Goal: Information Seeking & Learning: Check status

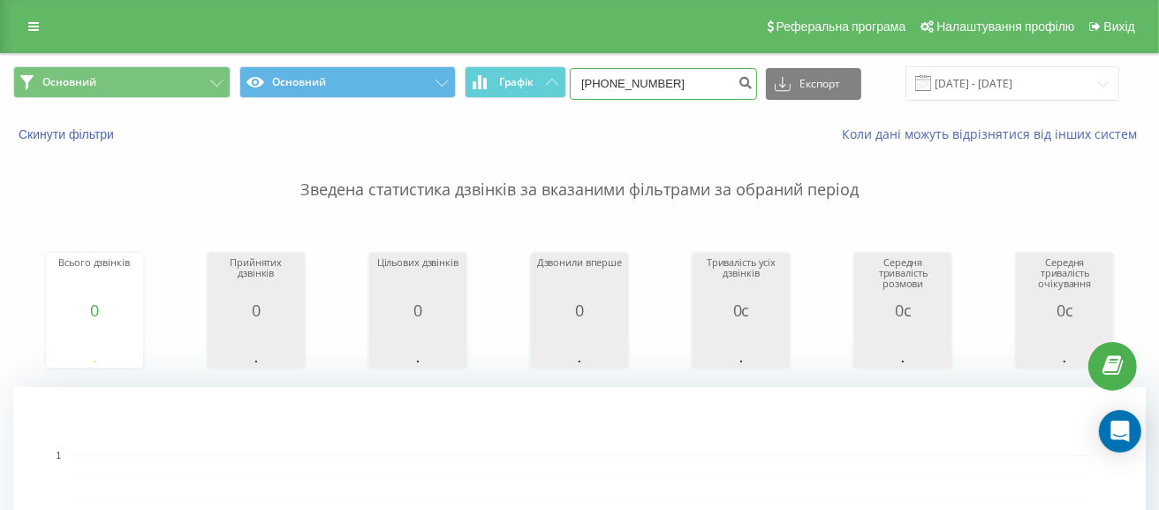
drag, startPoint x: 672, startPoint y: 78, endPoint x: 718, endPoint y: 82, distance: 46.2
click at [673, 78] on input "+380938147957" at bounding box center [663, 84] width 187 height 32
drag, startPoint x: 725, startPoint y: 80, endPoint x: 430, endPoint y: 82, distance: 295.1
click at [427, 80] on div "Основний Основний Графік +380938147957 Експорт .csv .xls .xlsx 22.09.2025 - 22.…" at bounding box center [579, 83] width 1133 height 34
paste input "662817161"
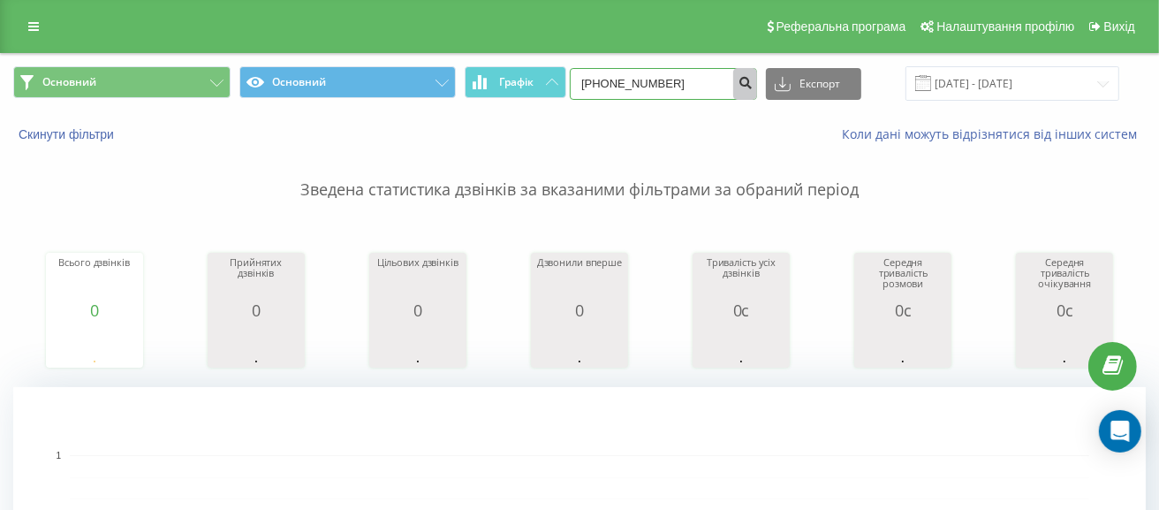
type input "[PHONE_NUMBER]"
click at [753, 78] on icon "submit" at bounding box center [745, 80] width 15 height 11
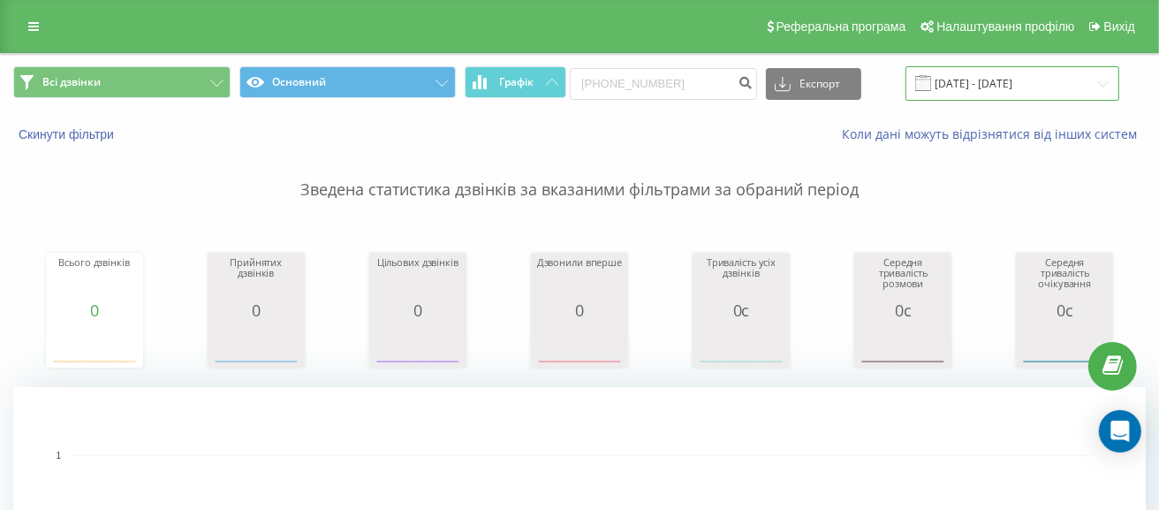
click at [1112, 82] on input "[DATE] - [DATE]" at bounding box center [1013, 83] width 214 height 34
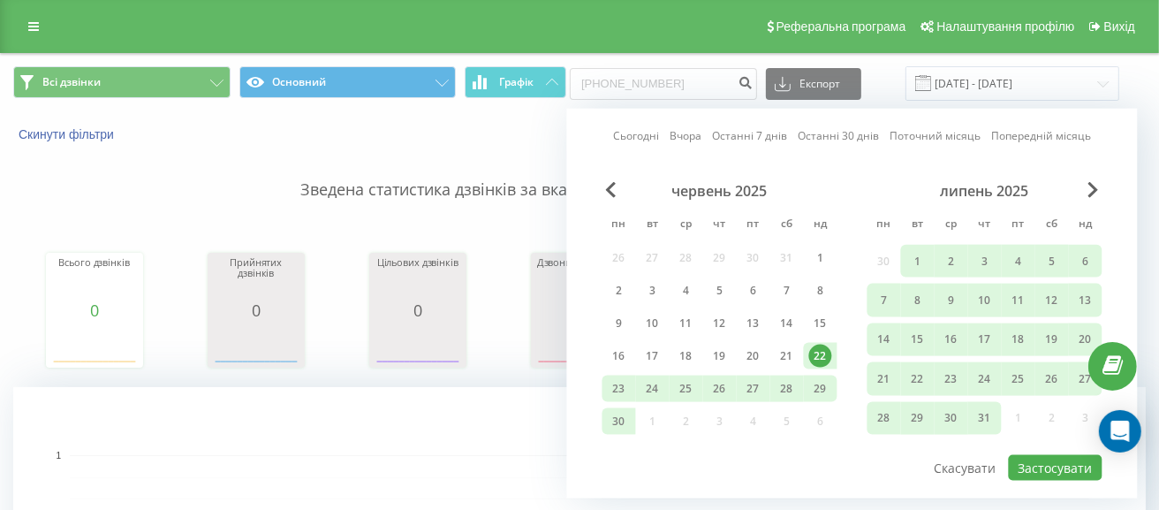
click at [642, 133] on link "Сьогодні" at bounding box center [636, 135] width 46 height 17
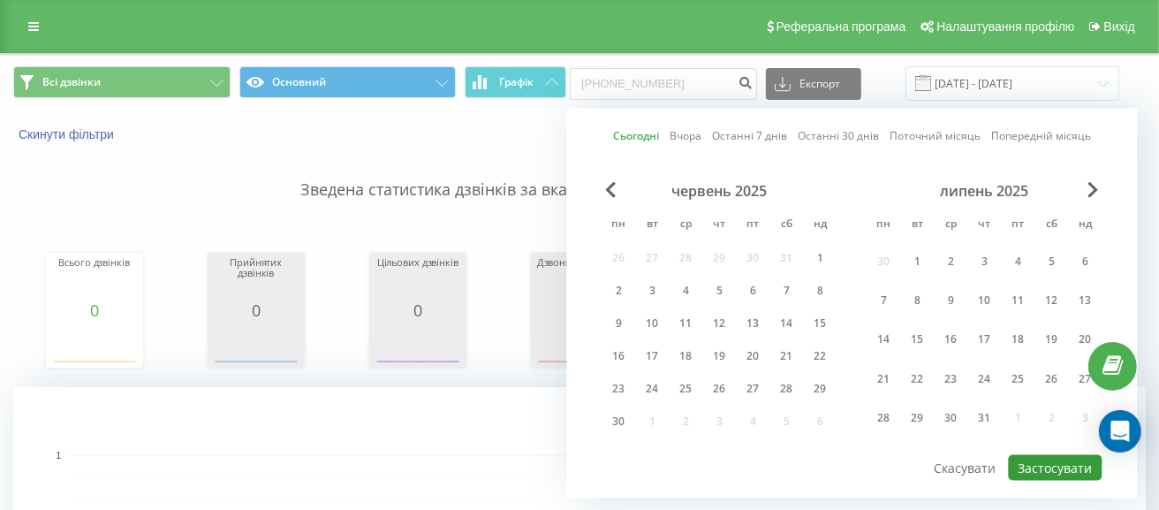
click at [1043, 459] on button "Застосувати" at bounding box center [1056, 468] width 94 height 26
type input "22.09.2025 - 22.09.2025"
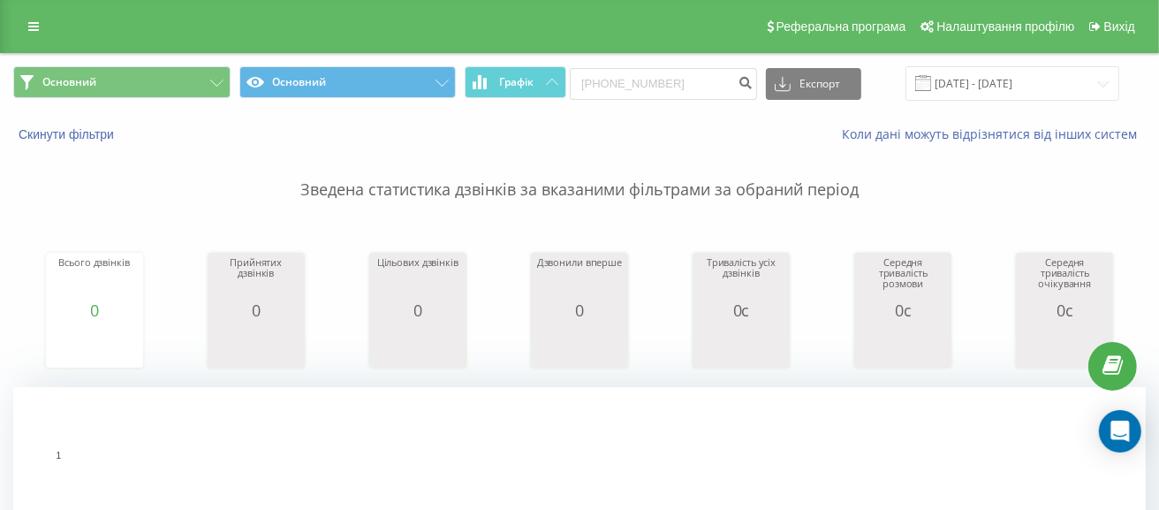
click at [80, 133] on button "Скинути фільтри" at bounding box center [68, 134] width 110 height 16
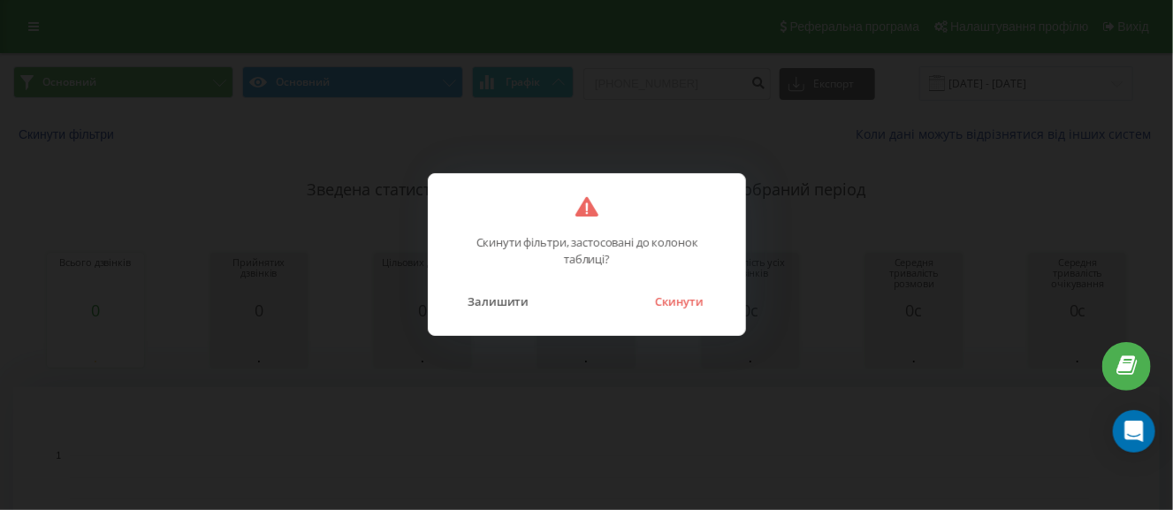
click at [691, 308] on button "Скинути" at bounding box center [679, 301] width 66 height 23
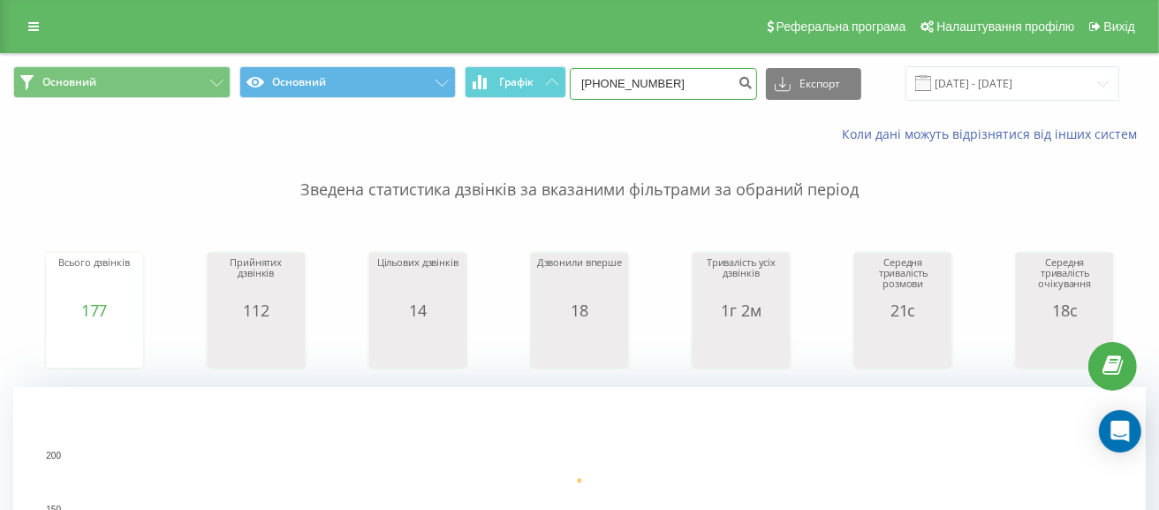
click at [717, 72] on input "[PHONE_NUMBER]" at bounding box center [663, 84] width 187 height 32
drag, startPoint x: 601, startPoint y: 81, endPoint x: 394, endPoint y: 81, distance: 206.8
click at [394, 81] on div "Основний Основний Графік +380662817161 Експорт .csv .xls .xlsx 22.09.2025 - 22.…" at bounding box center [579, 83] width 1133 height 34
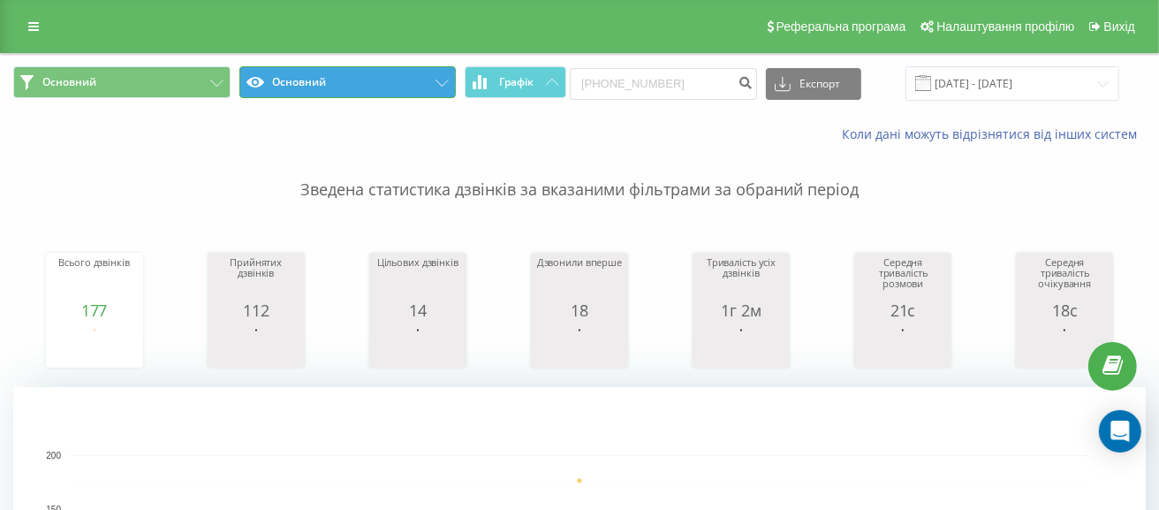
click at [394, 83] on button "Основний" at bounding box center [347, 82] width 217 height 32
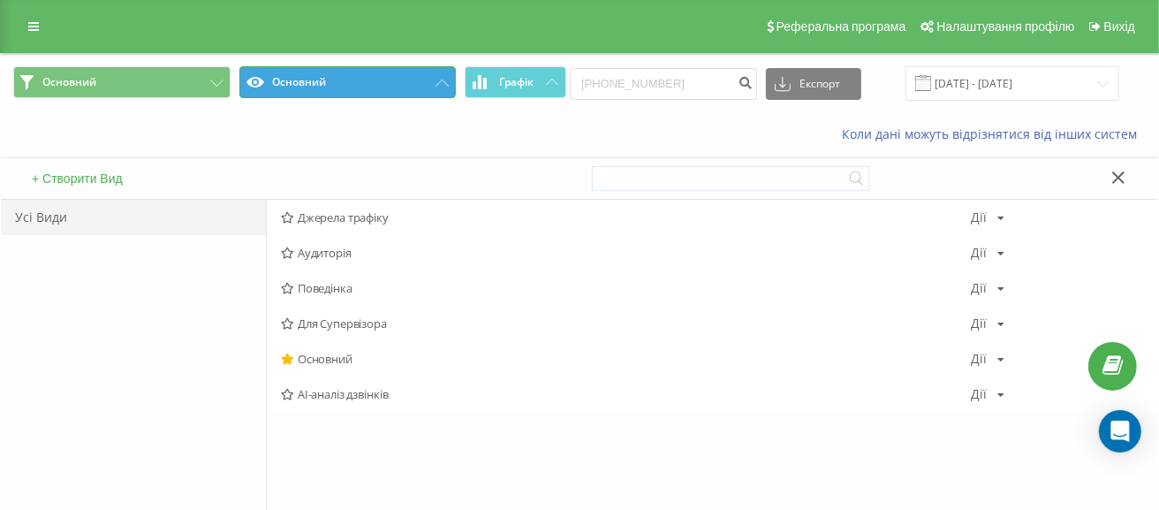
click at [392, 83] on button "Основний" at bounding box center [347, 82] width 217 height 32
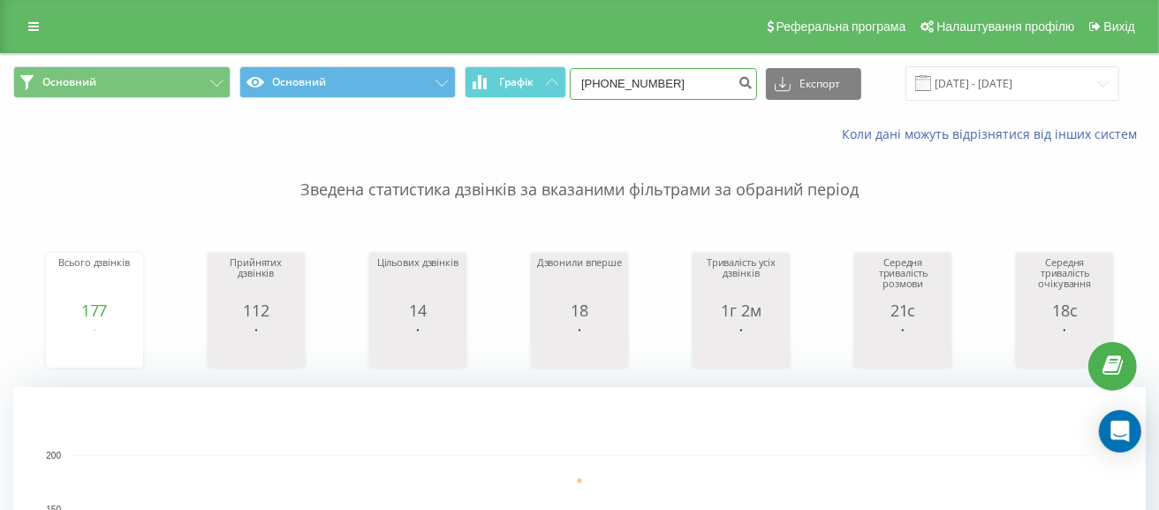
click at [698, 93] on input "[PHONE_NUMBER]" at bounding box center [663, 84] width 187 height 32
drag, startPoint x: 721, startPoint y: 83, endPoint x: 475, endPoint y: 79, distance: 246.6
click at [475, 79] on div "Основний Основний Графік +380662817161 Експорт .csv .xls .xlsx 22.09.2025 - 22.…" at bounding box center [579, 83] width 1133 height 34
click at [714, 74] on input "[PHONE_NUMBER]" at bounding box center [663, 84] width 187 height 32
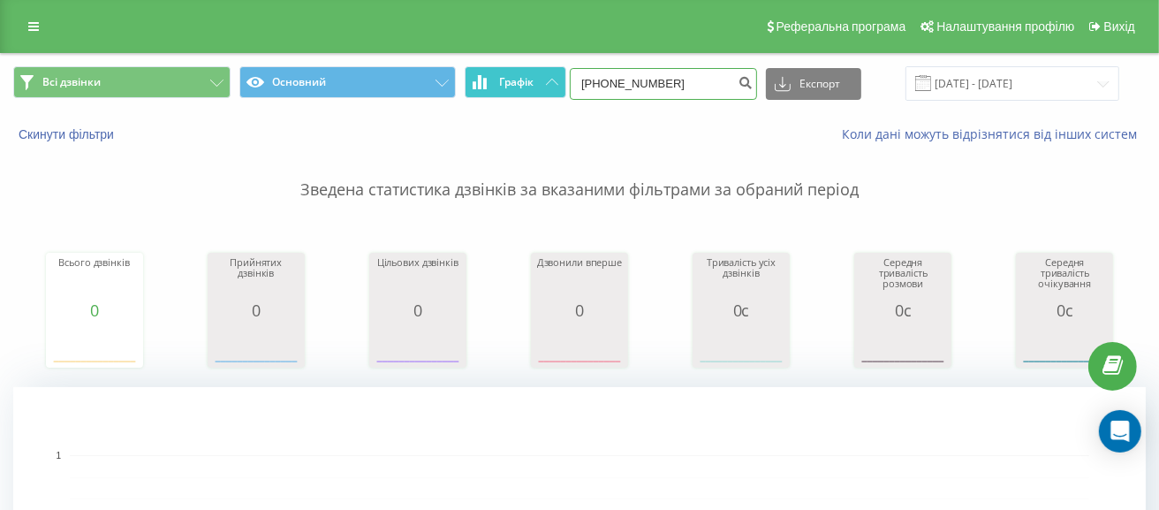
drag, startPoint x: 699, startPoint y: 87, endPoint x: 535, endPoint y: 95, distance: 163.7
click at [535, 95] on div "Всі дзвінки Основний Графік +380662817161 Експорт .csv .xls .xlsx 22.06.2025 - …" at bounding box center [579, 83] width 1133 height 34
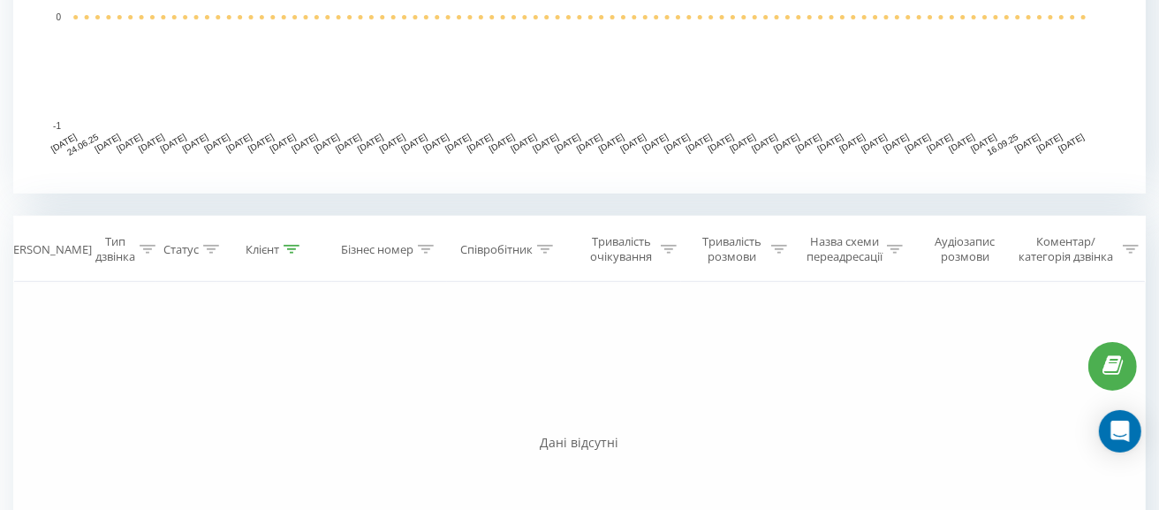
scroll to position [730, 0]
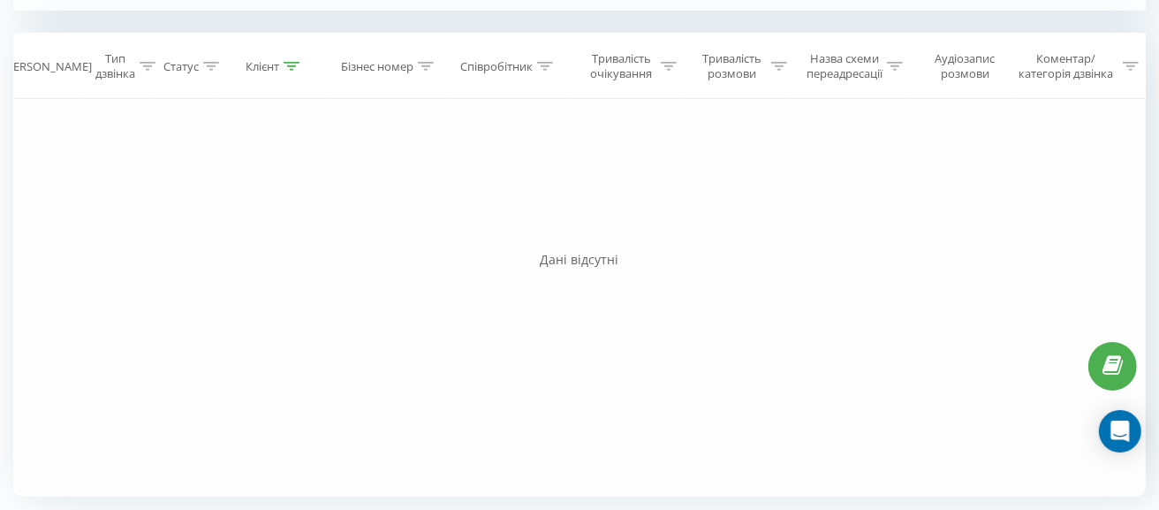
click at [537, 77] on th "Співробітник" at bounding box center [509, 66] width 124 height 65
click at [544, 68] on icon at bounding box center [545, 66] width 16 height 9
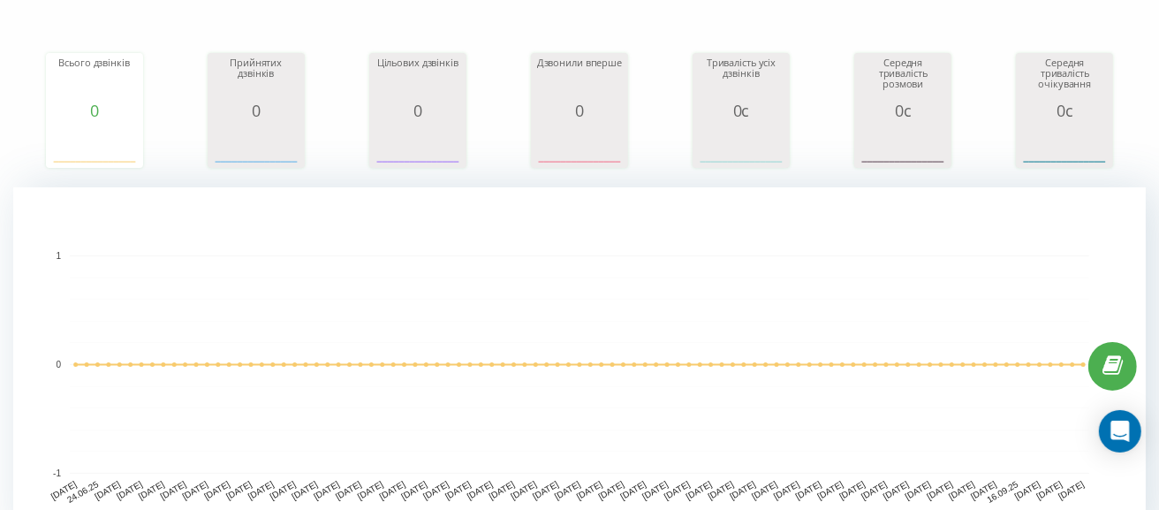
scroll to position [0, 0]
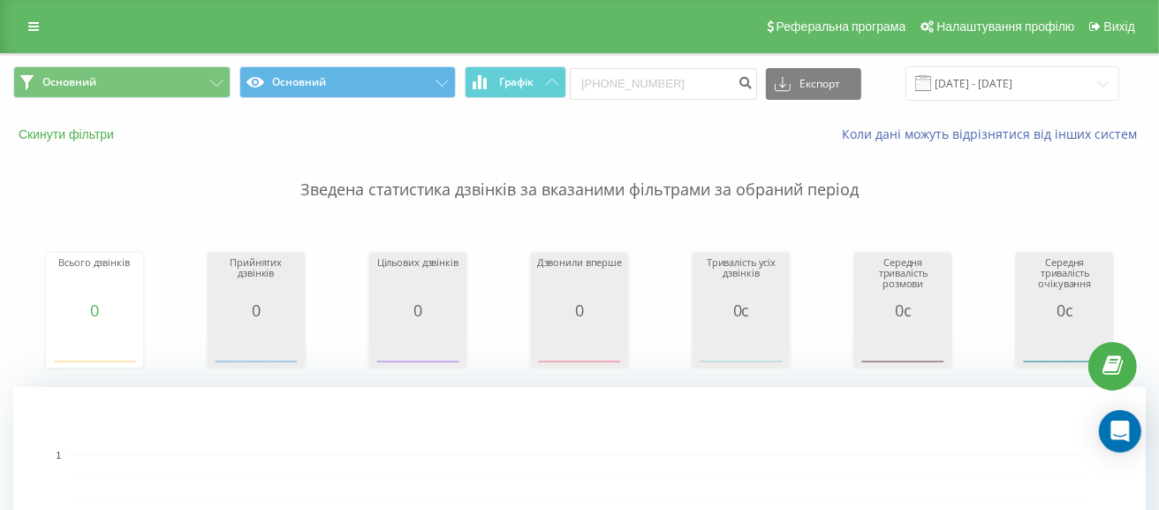
click at [80, 140] on button "Скинути фільтри" at bounding box center [68, 134] width 110 height 16
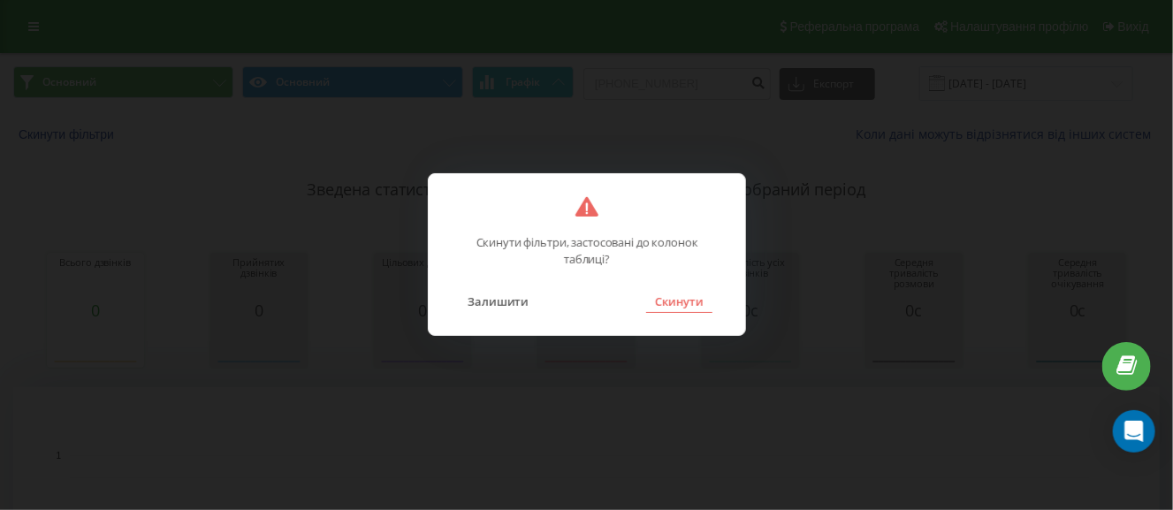
click at [682, 305] on button "Скинути" at bounding box center [679, 301] width 66 height 23
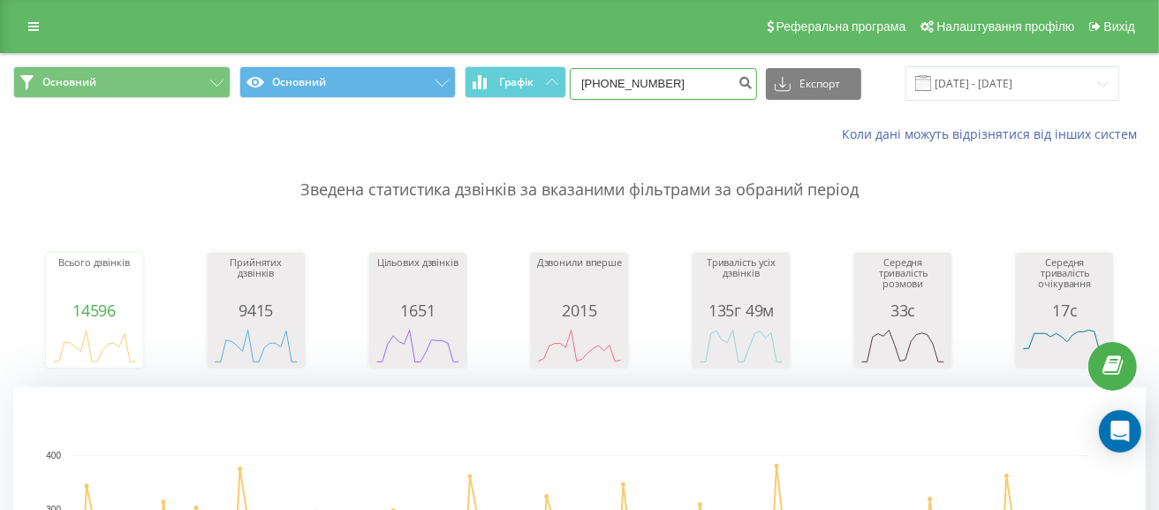
click at [727, 78] on input "+380662817161" at bounding box center [663, 84] width 187 height 32
drag, startPoint x: 519, startPoint y: 80, endPoint x: 466, endPoint y: 79, distance: 53.0
click at [466, 79] on div "Основний Основний Графік +380662817161 Експорт .csv .xls .xlsx 22.06.2025 - 22.…" at bounding box center [579, 83] width 1133 height 34
paste input "[PHONE_NUMBER]"
type input "[PHONE_NUMBER]"
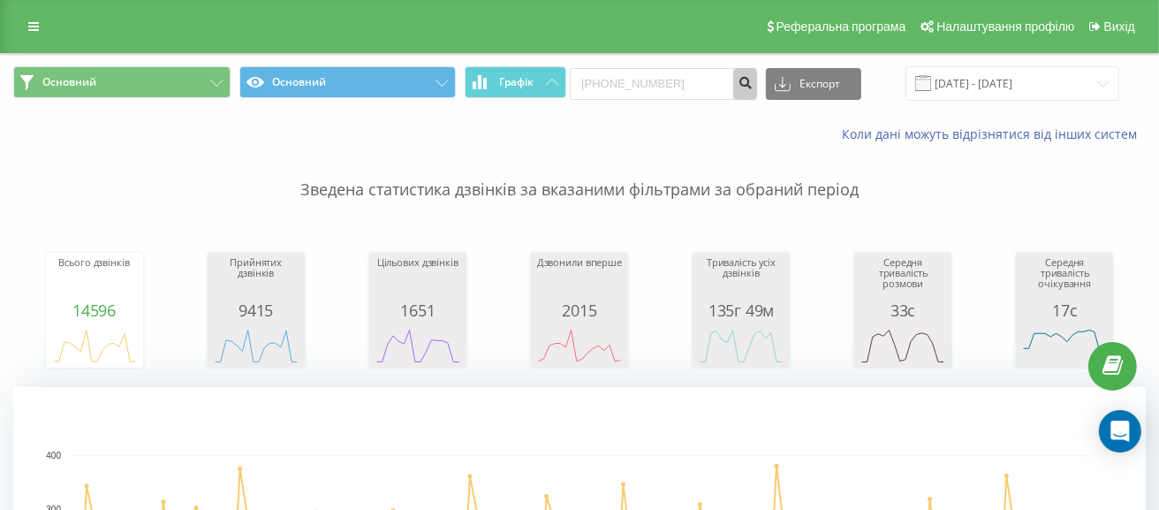
click at [753, 84] on icon "submit" at bounding box center [745, 80] width 15 height 11
